Goal: Task Accomplishment & Management: Manage account settings

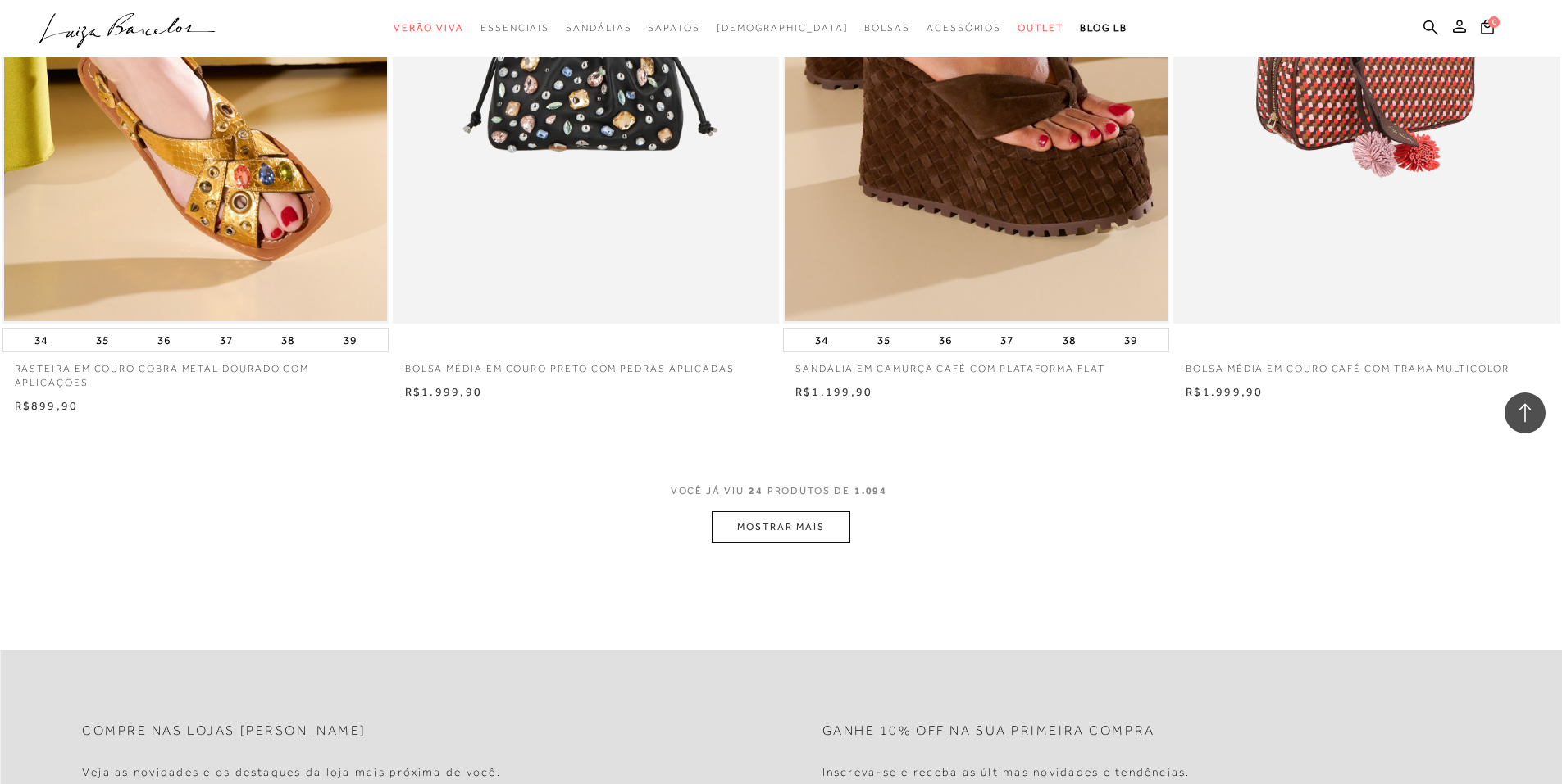
scroll to position [3525, 0]
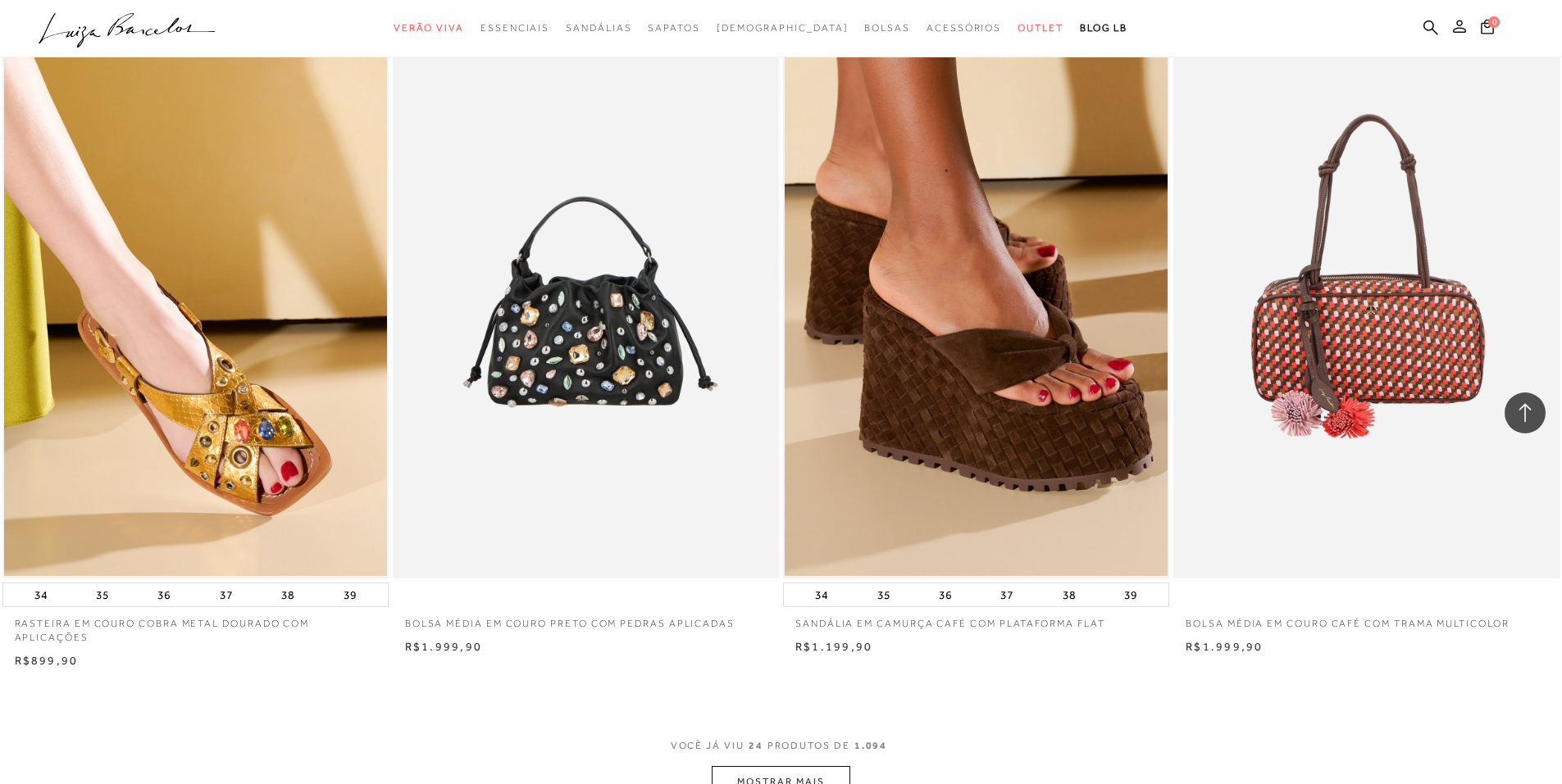
click at [1462, 35] on button at bounding box center [1459, 28] width 23 height 22
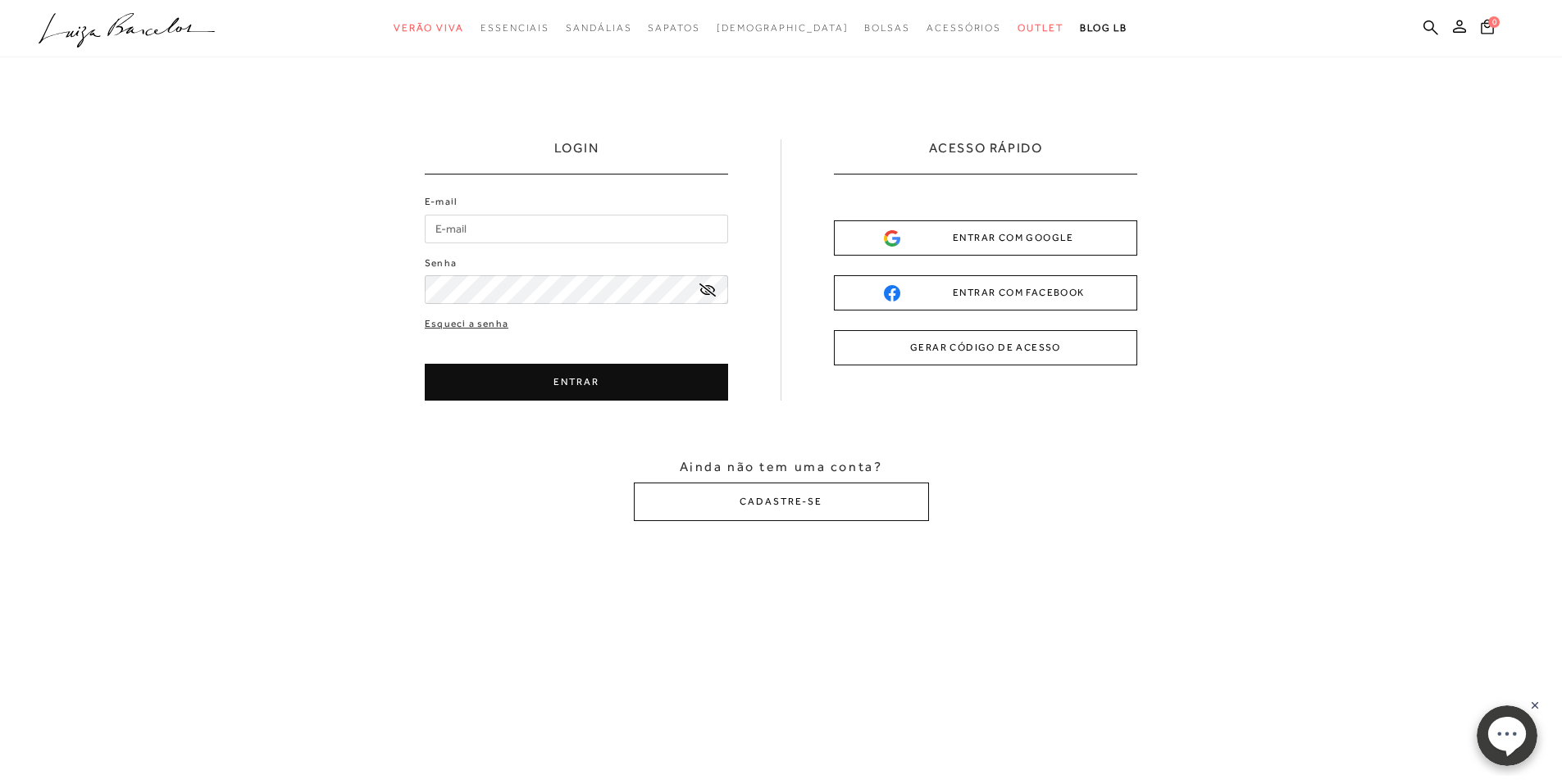
click at [553, 228] on input "E-mail" at bounding box center [576, 229] width 303 height 28
click at [529, 221] on input "E-mail" at bounding box center [576, 229] width 303 height 28
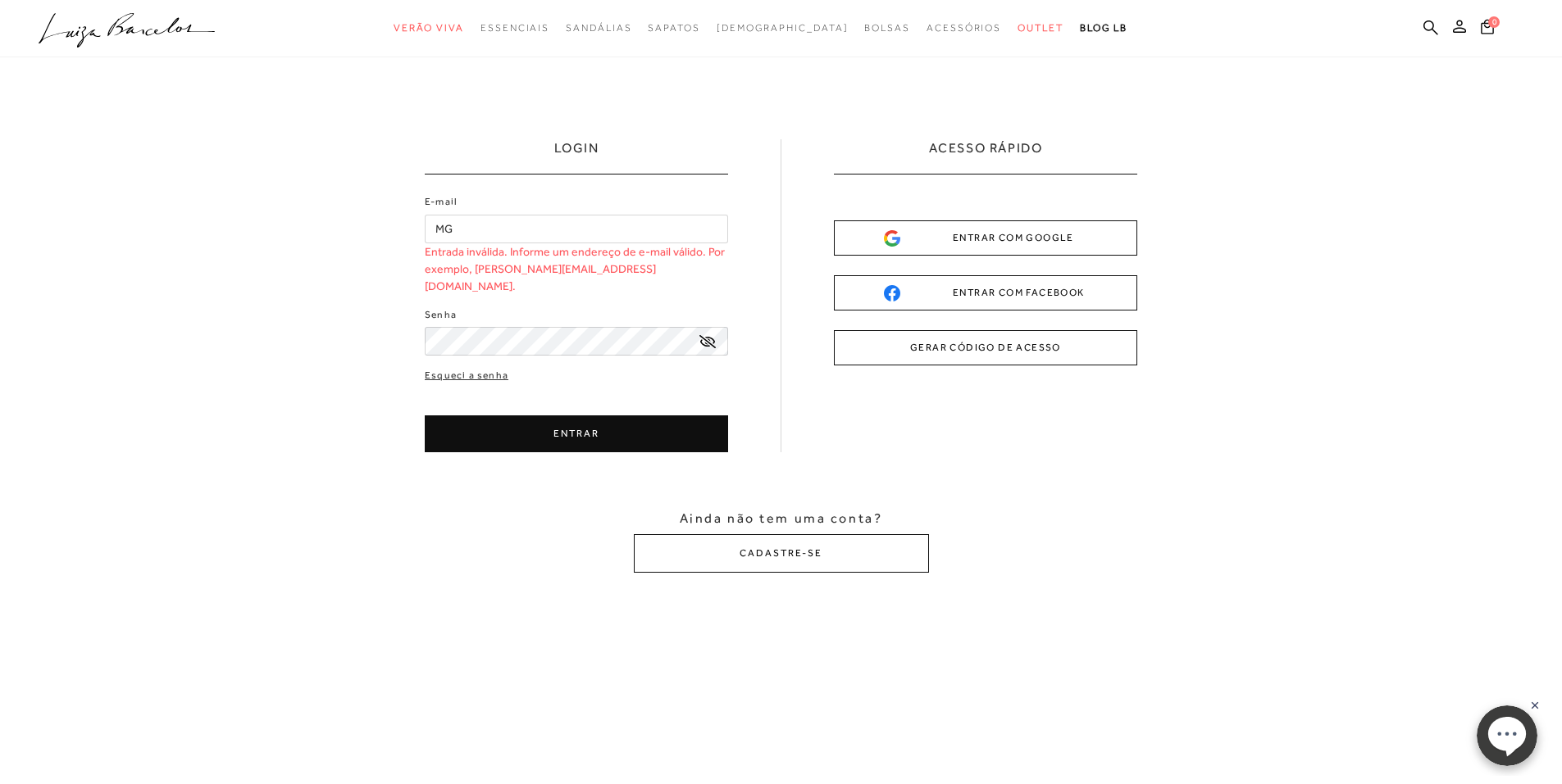
type input "M"
type input "m"
type input "[EMAIL_ADDRESS][DOMAIN_NAME]"
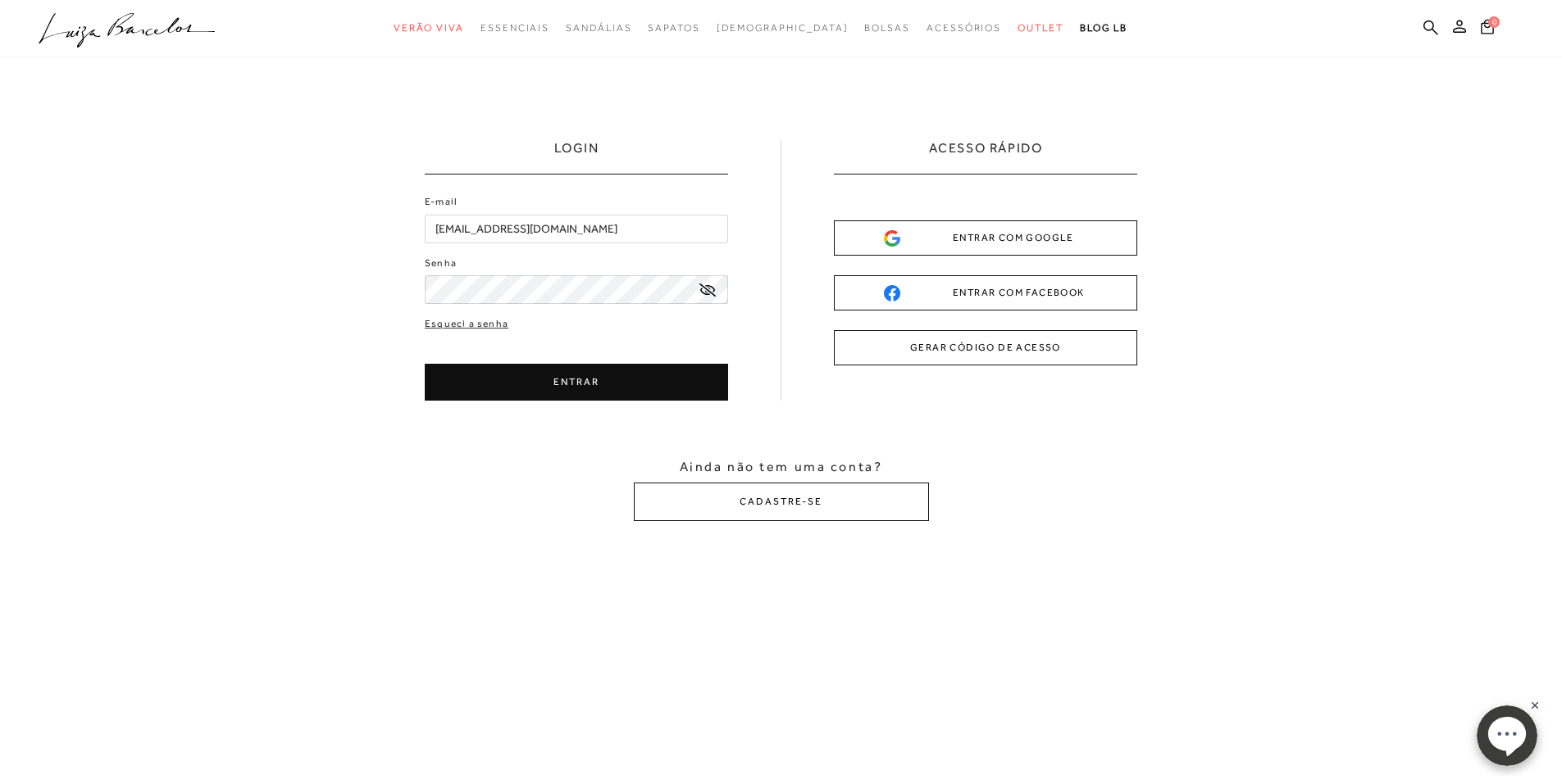
click at [544, 374] on button "ENTRAR" at bounding box center [576, 382] width 303 height 37
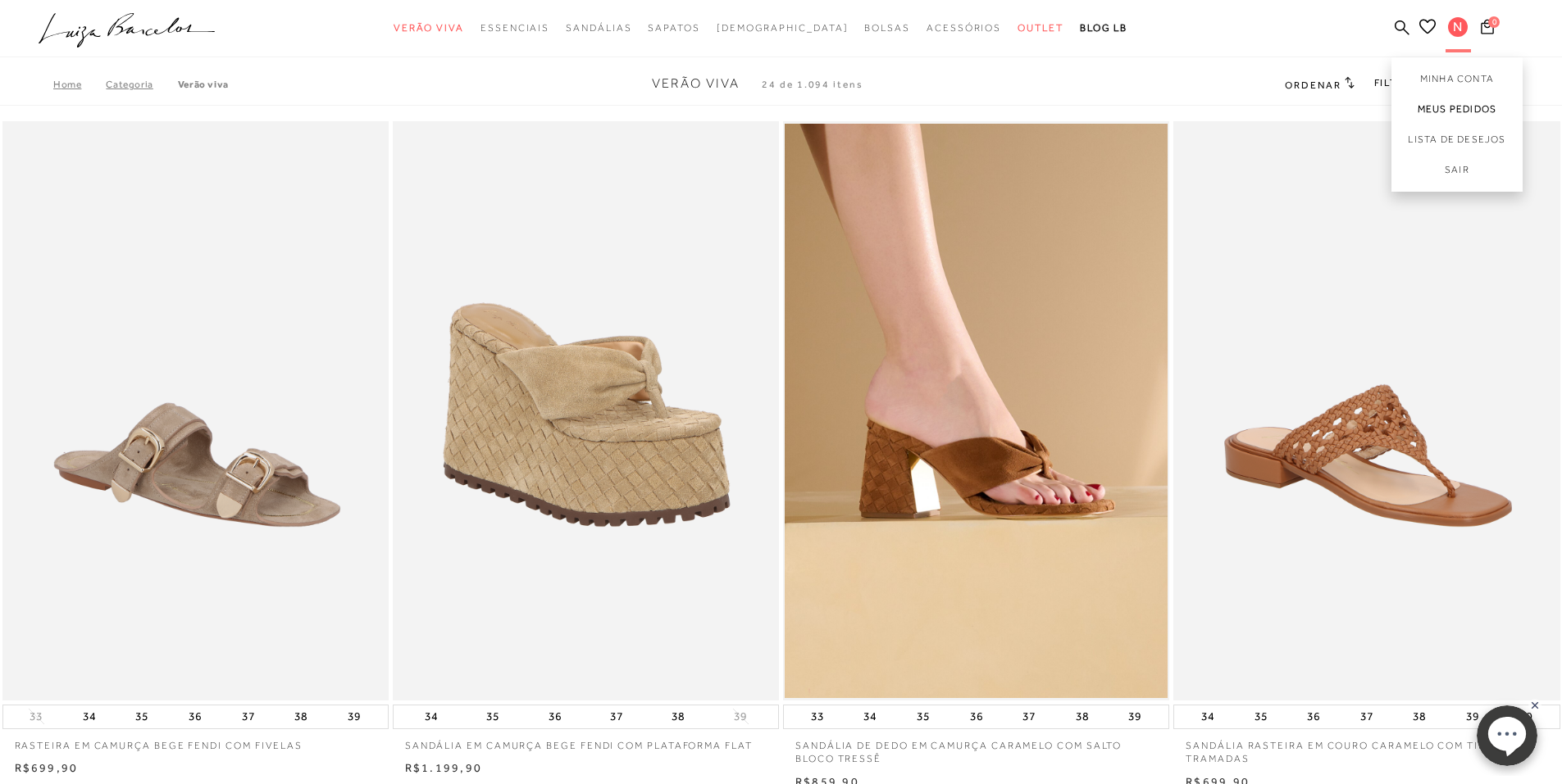
click at [1453, 103] on link "Meus Pedidos" at bounding box center [1456, 109] width 131 height 30
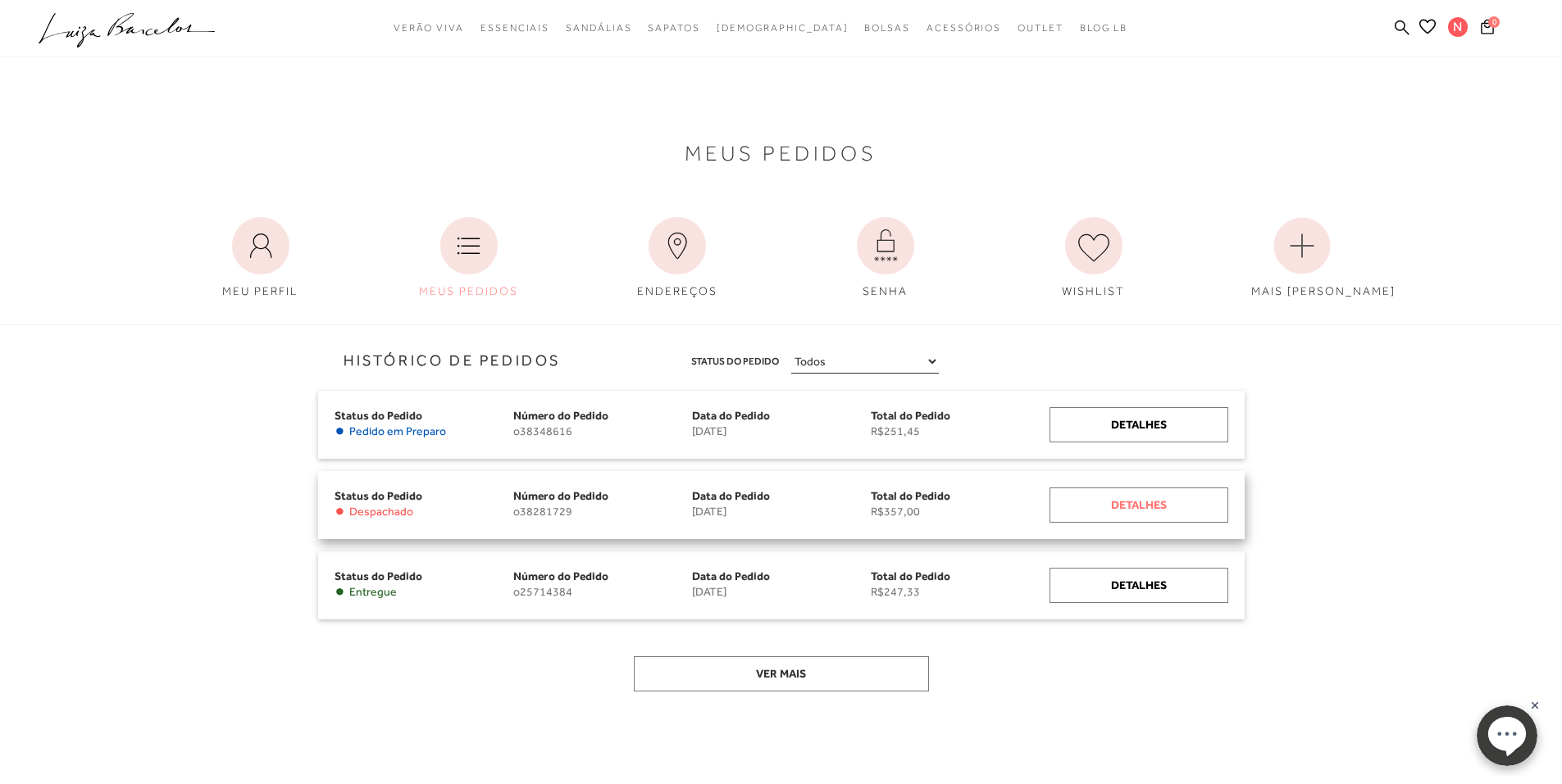
click at [1122, 509] on div "Detalhes" at bounding box center [1138, 505] width 178 height 35
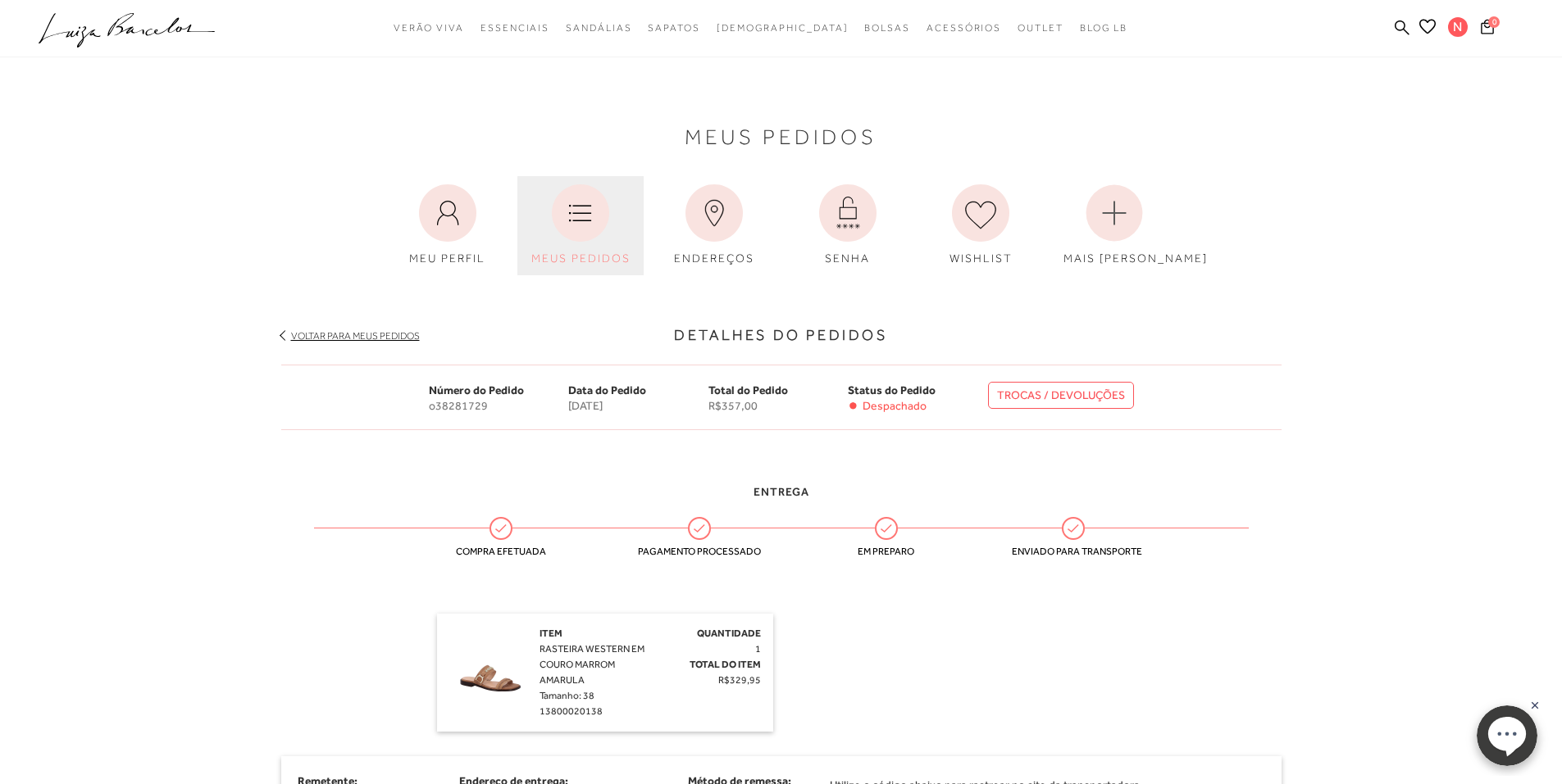
click at [603, 238] on icon at bounding box center [580, 212] width 58 height 58
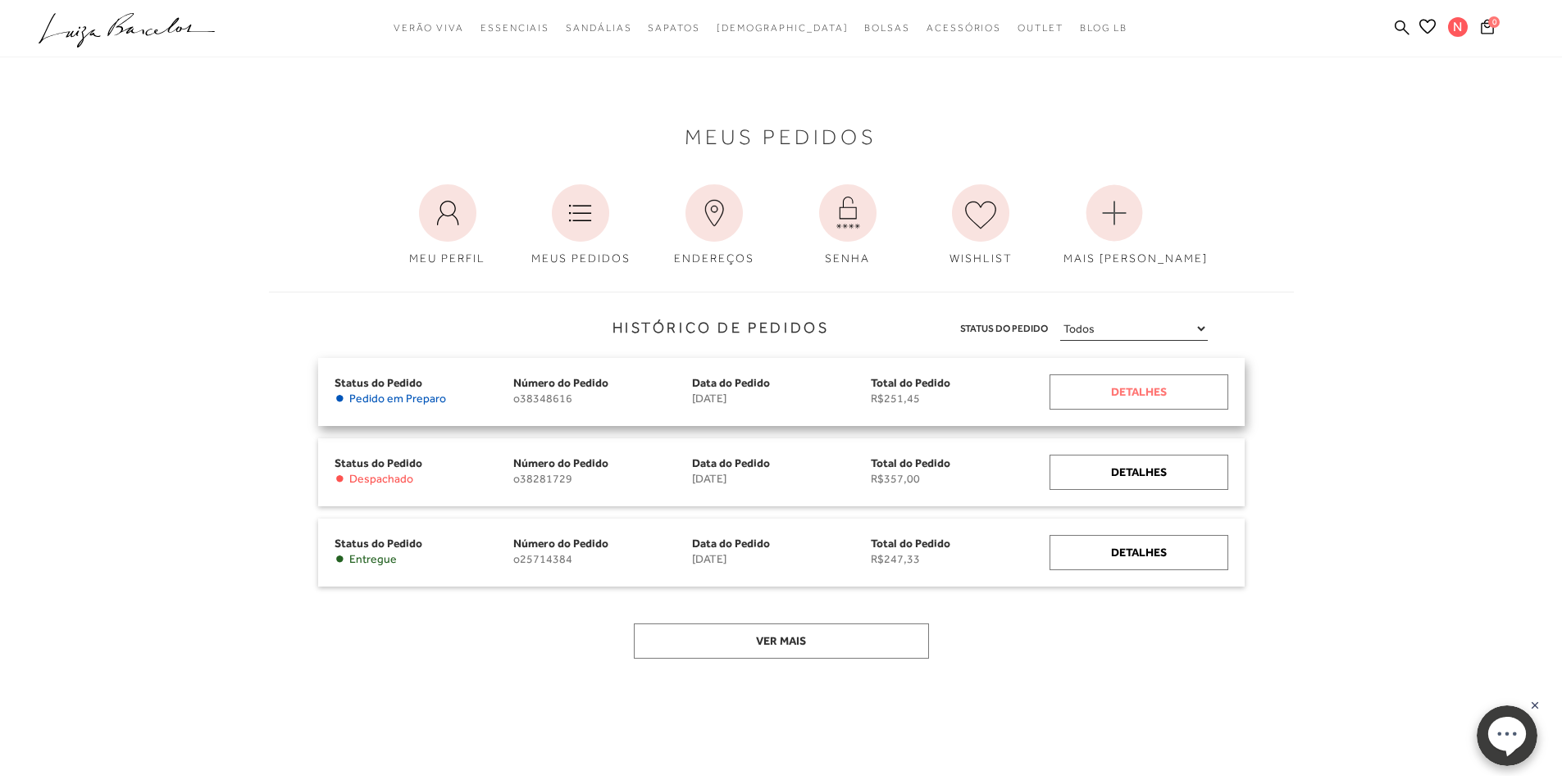
click at [1098, 385] on div "Detalhes" at bounding box center [1138, 392] width 178 height 35
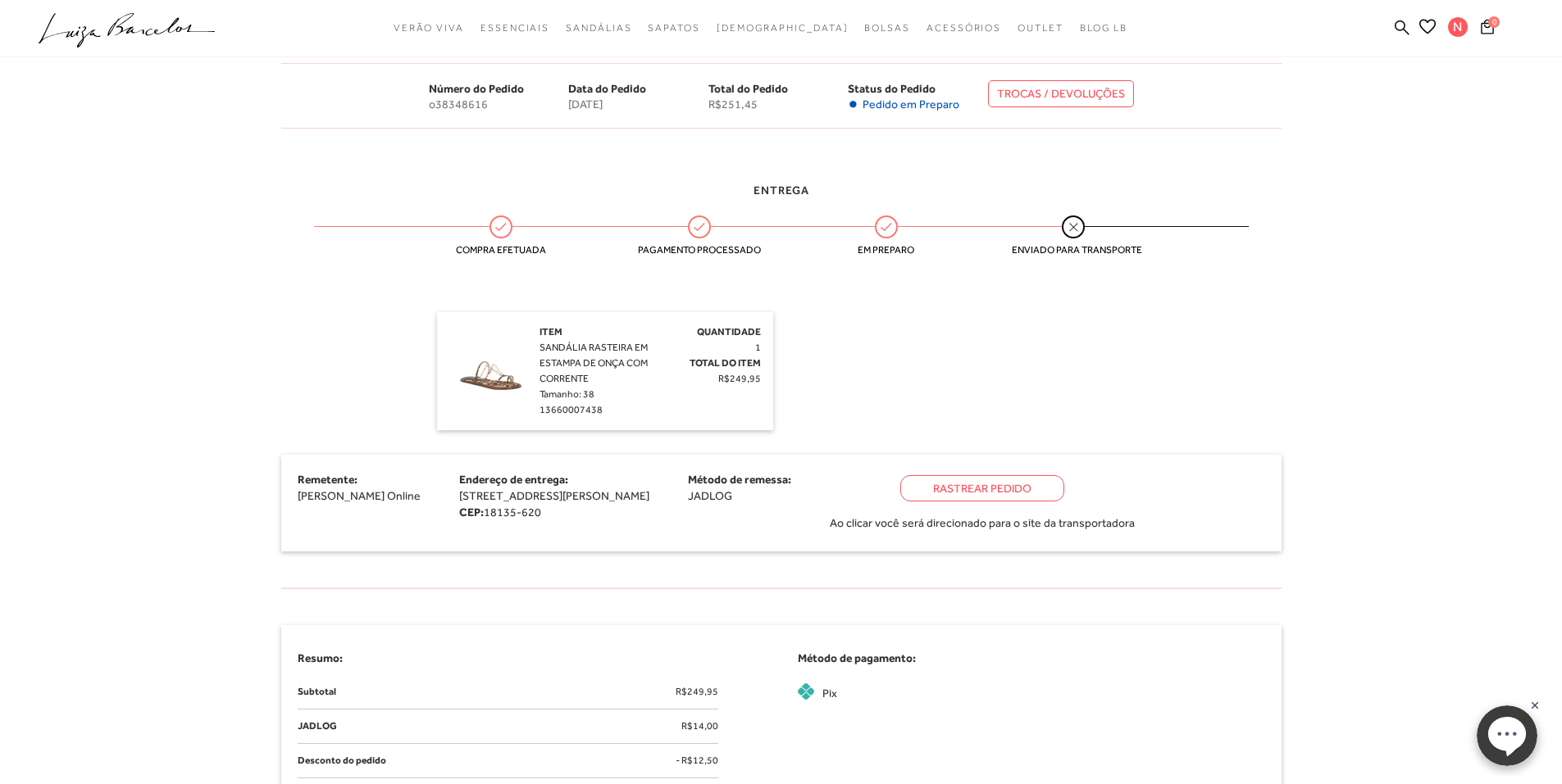
scroll to position [327, 0]
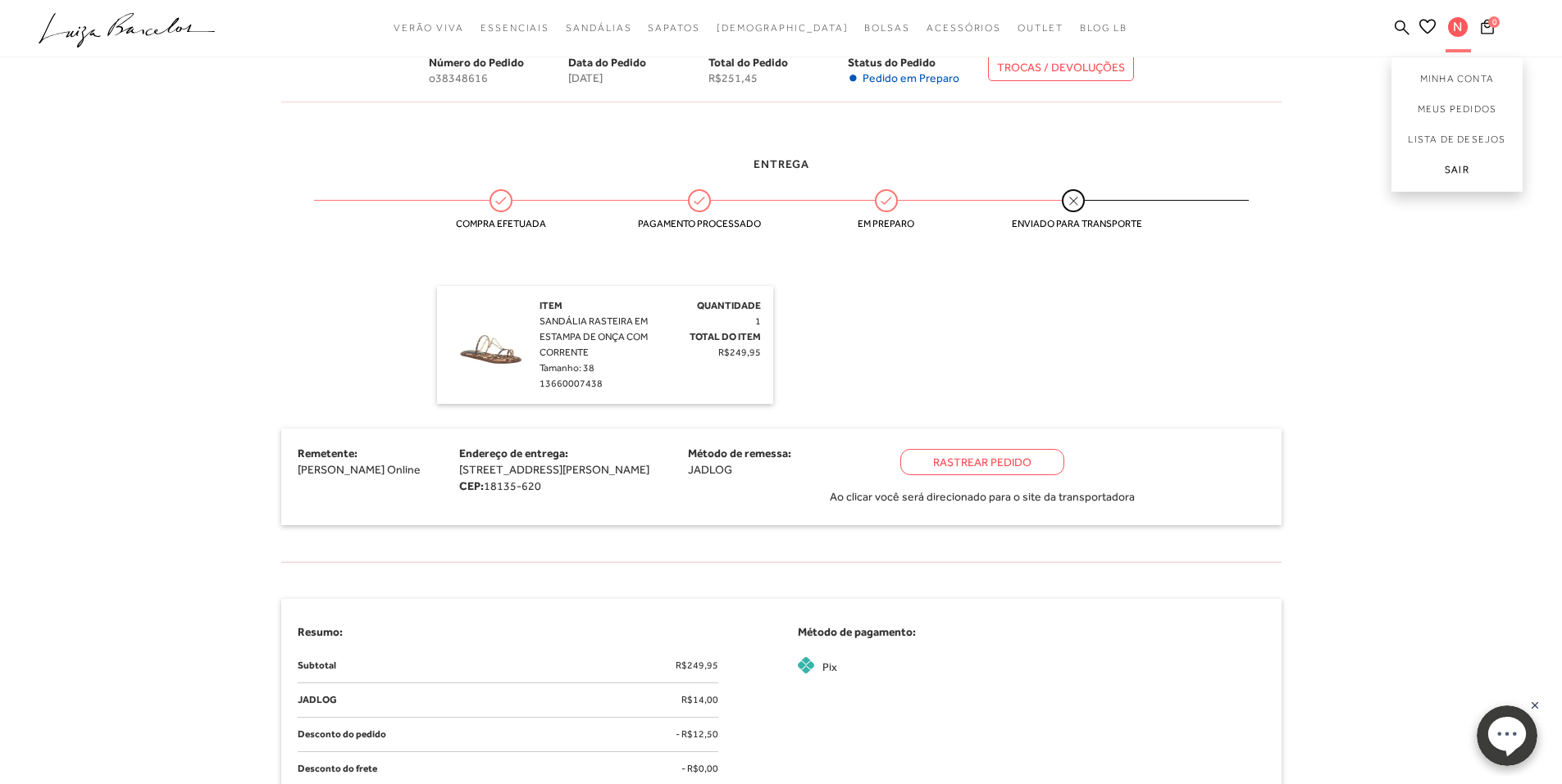
click at [1456, 169] on link "Sair" at bounding box center [1456, 173] width 131 height 37
